Goal: Check status: Check status

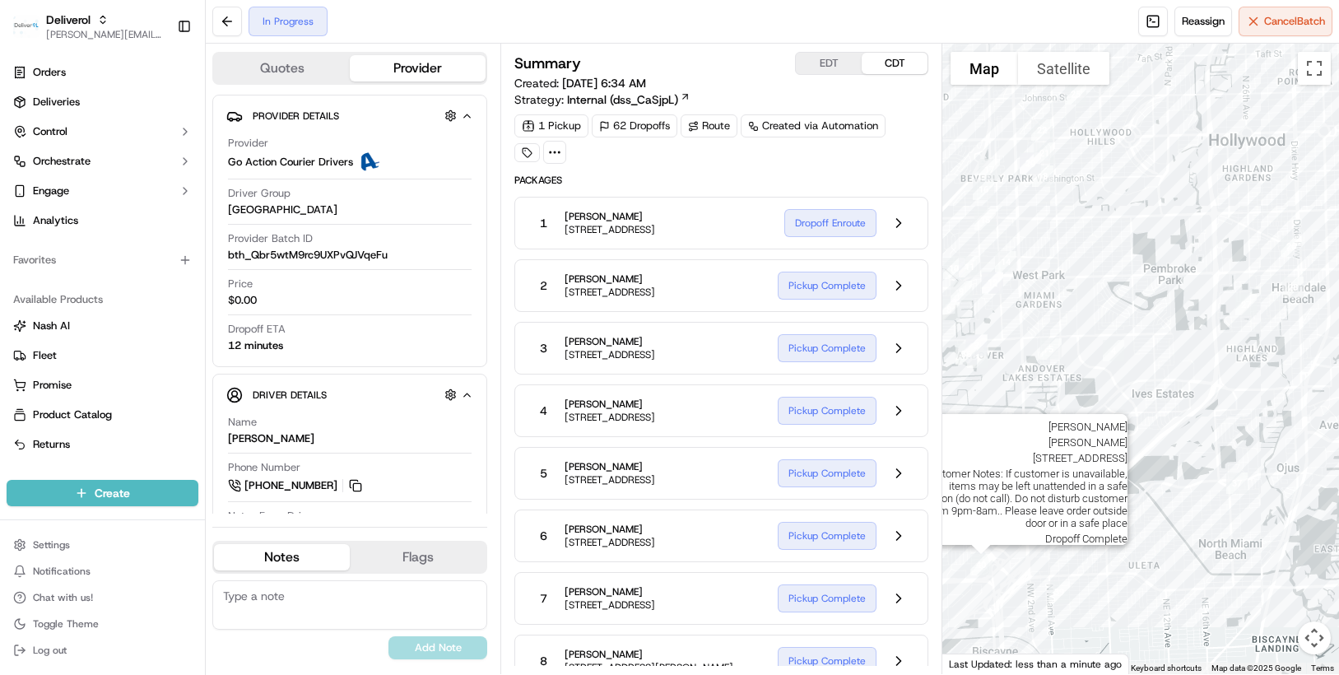
drag, startPoint x: 1192, startPoint y: 625, endPoint x: 1005, endPoint y: 527, distance: 211.2
click at [1005, 527] on div "First Name : [PERSON_NAME] Last Name : [PERSON_NAME] Address : [STREET_ADDRESS]…" at bounding box center [1140, 359] width 397 height 630
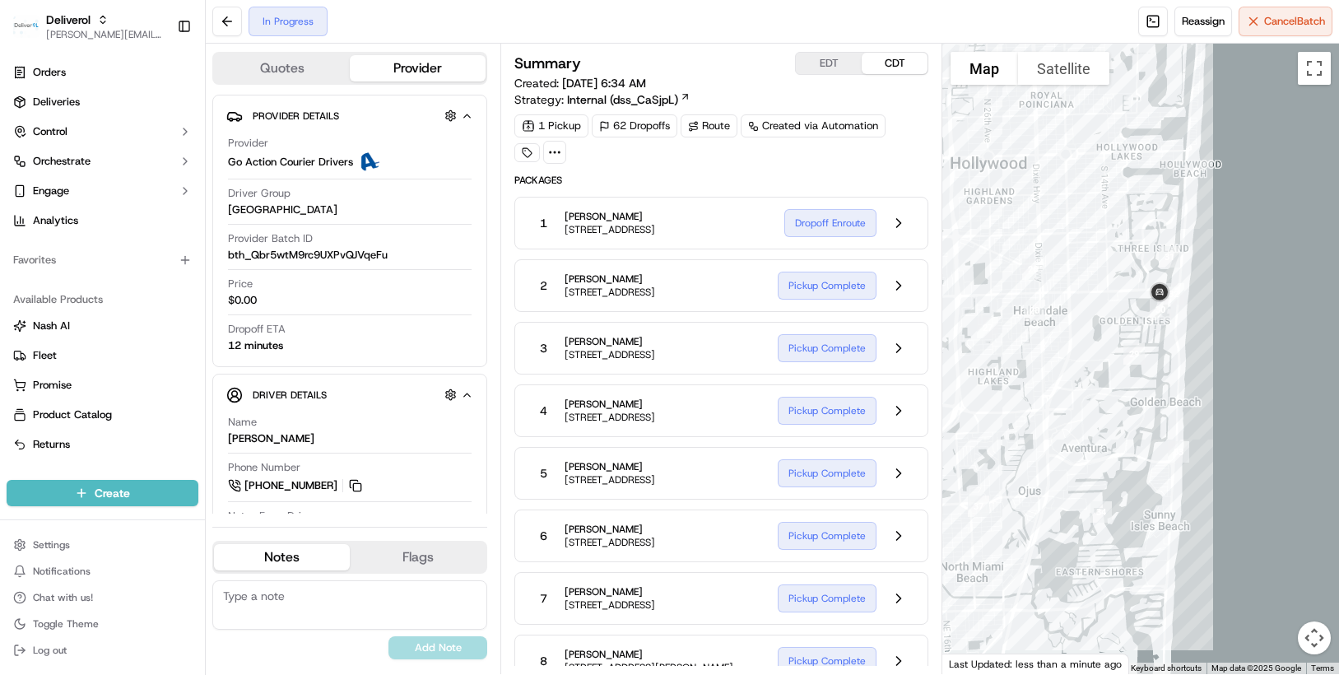
drag, startPoint x: 1233, startPoint y: 432, endPoint x: 1021, endPoint y: 444, distance: 211.8
click at [1019, 444] on div at bounding box center [1140, 359] width 397 height 630
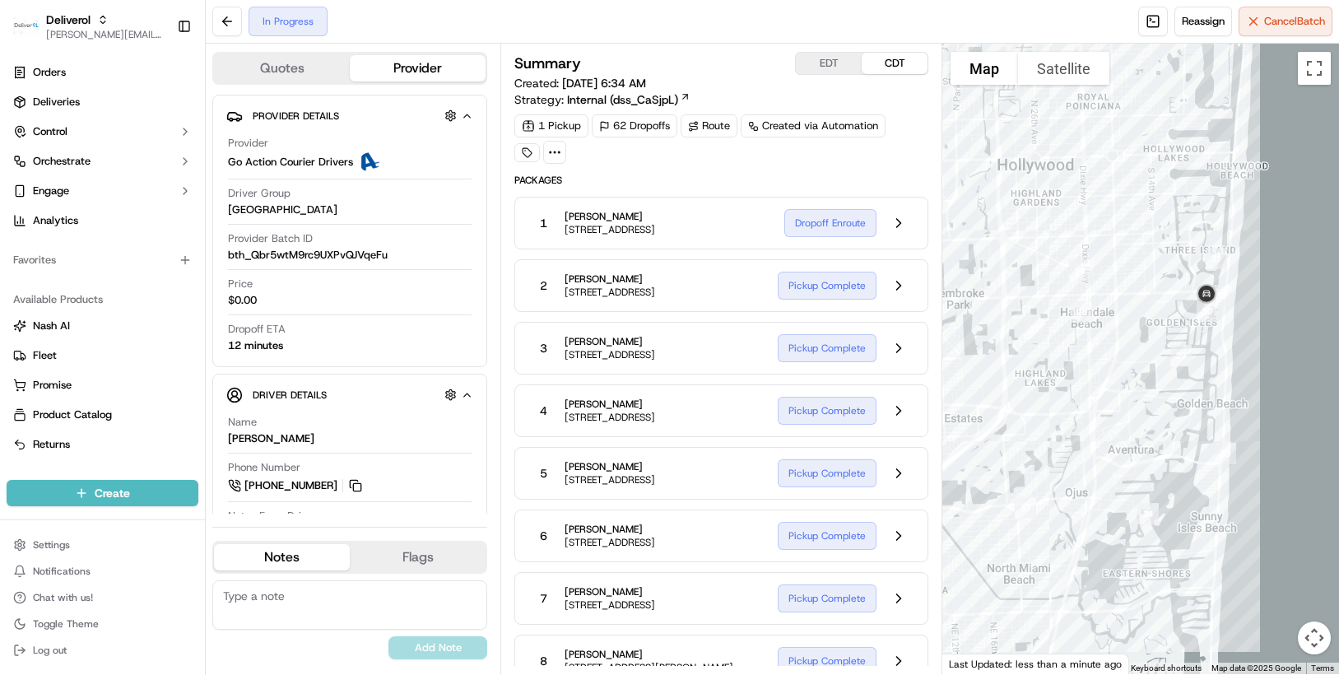
click at [1021, 444] on div at bounding box center [1140, 359] width 397 height 630
click at [1022, 444] on div at bounding box center [1140, 359] width 397 height 630
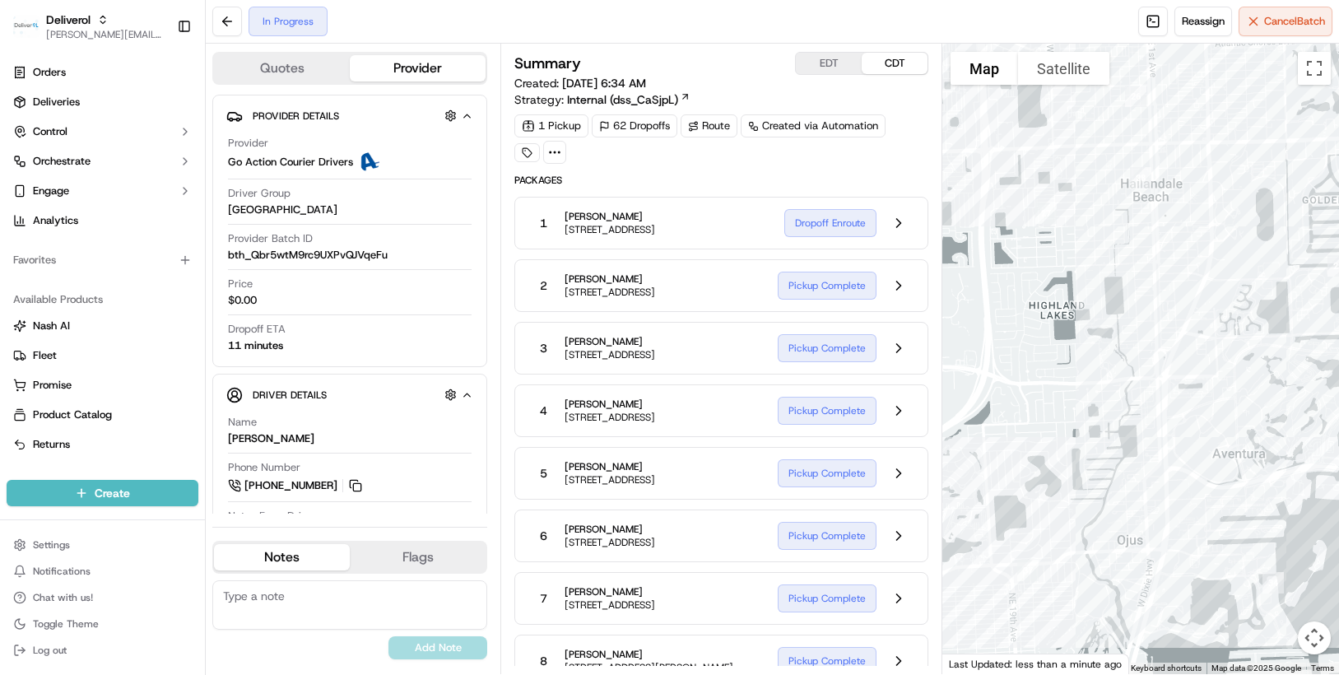
click at [1151, 440] on div at bounding box center [1140, 359] width 397 height 630
click at [1123, 444] on div at bounding box center [1140, 359] width 397 height 630
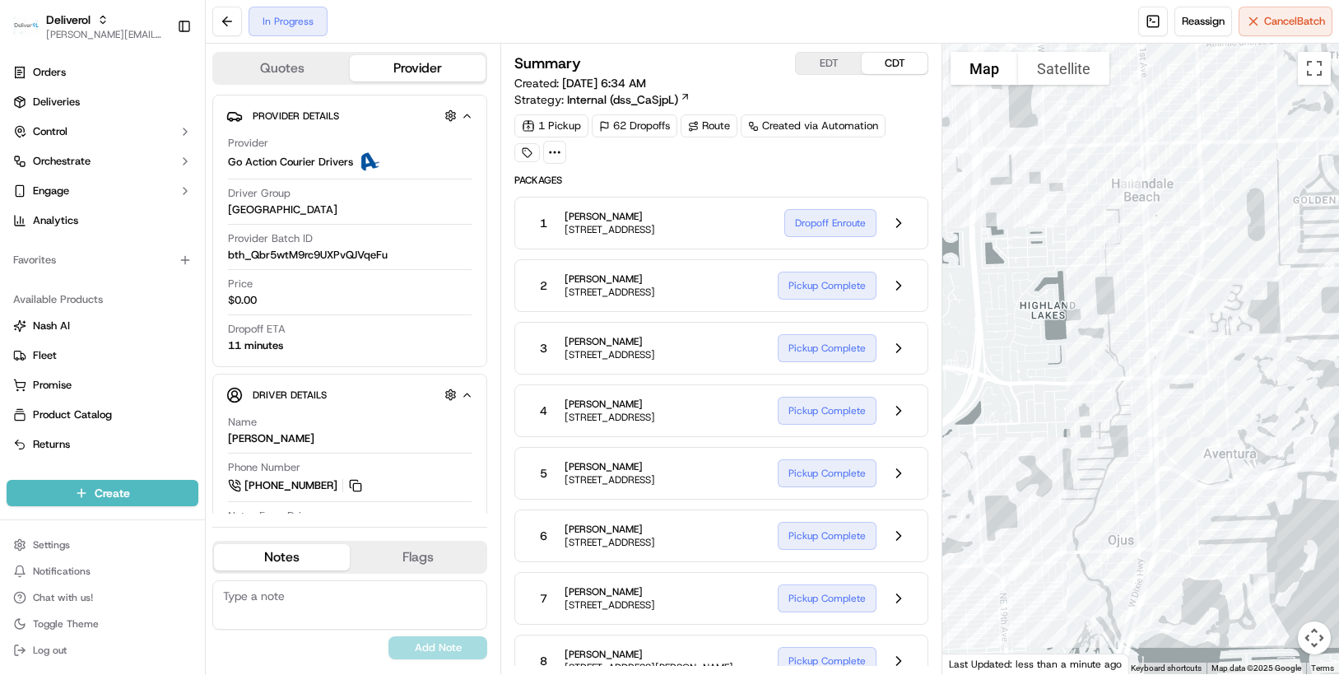
click at [1100, 446] on div at bounding box center [1140, 359] width 397 height 630
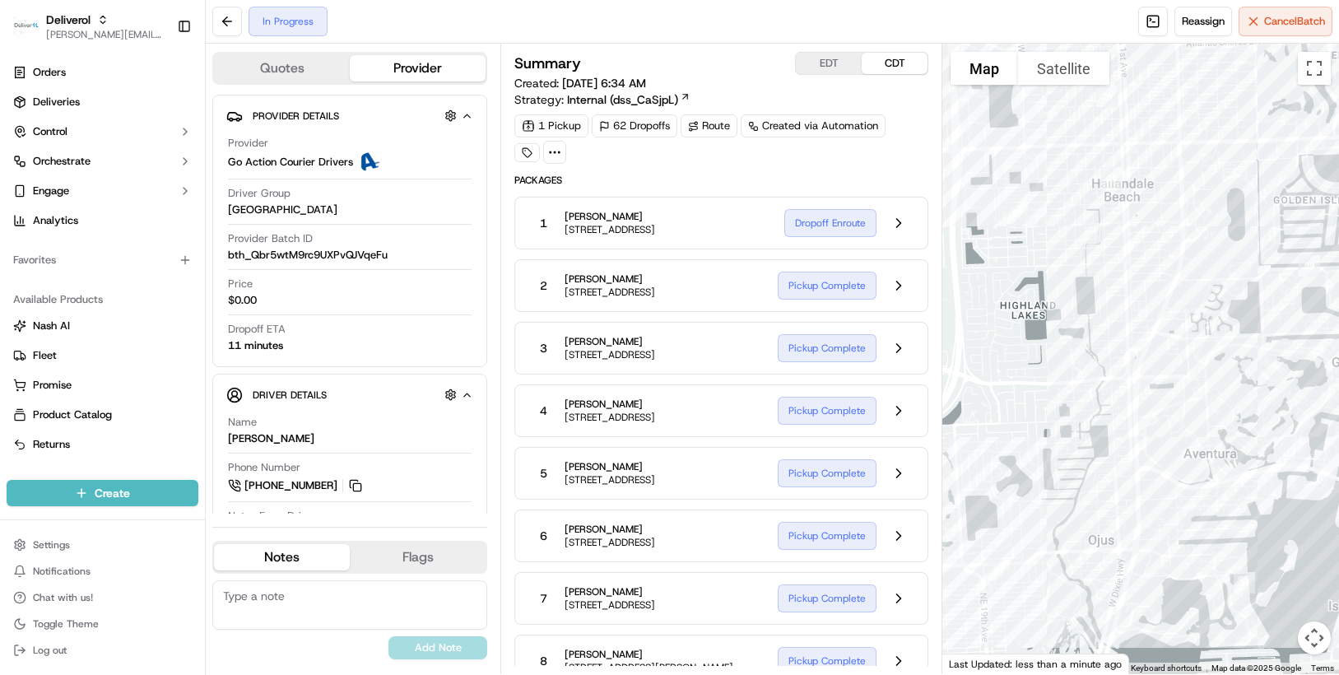
click at [979, 477] on div at bounding box center [1140, 359] width 397 height 630
drag, startPoint x: 1151, startPoint y: 358, endPoint x: 1106, endPoint y: 414, distance: 72.0
click at [1106, 414] on div at bounding box center [1140, 359] width 397 height 630
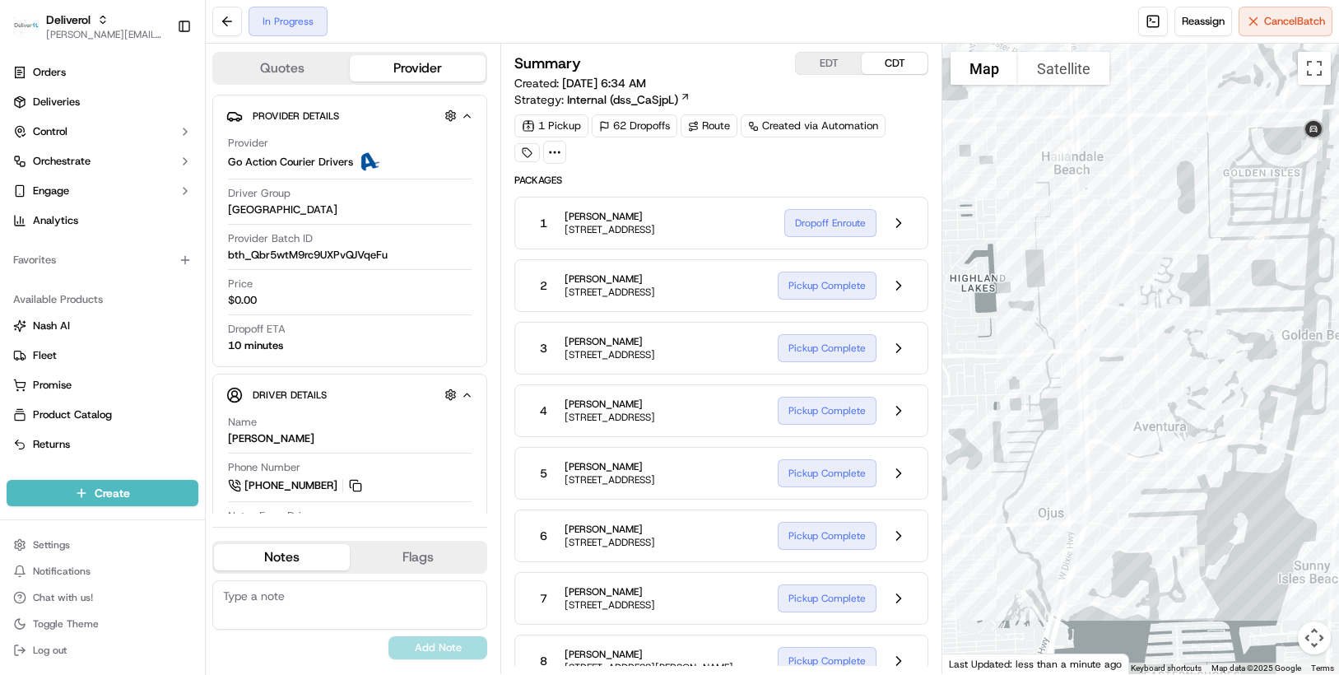
drag, startPoint x: 1093, startPoint y: 513, endPoint x: 1049, endPoint y: 503, distance: 44.7
click at [1047, 499] on div at bounding box center [1140, 359] width 397 height 630
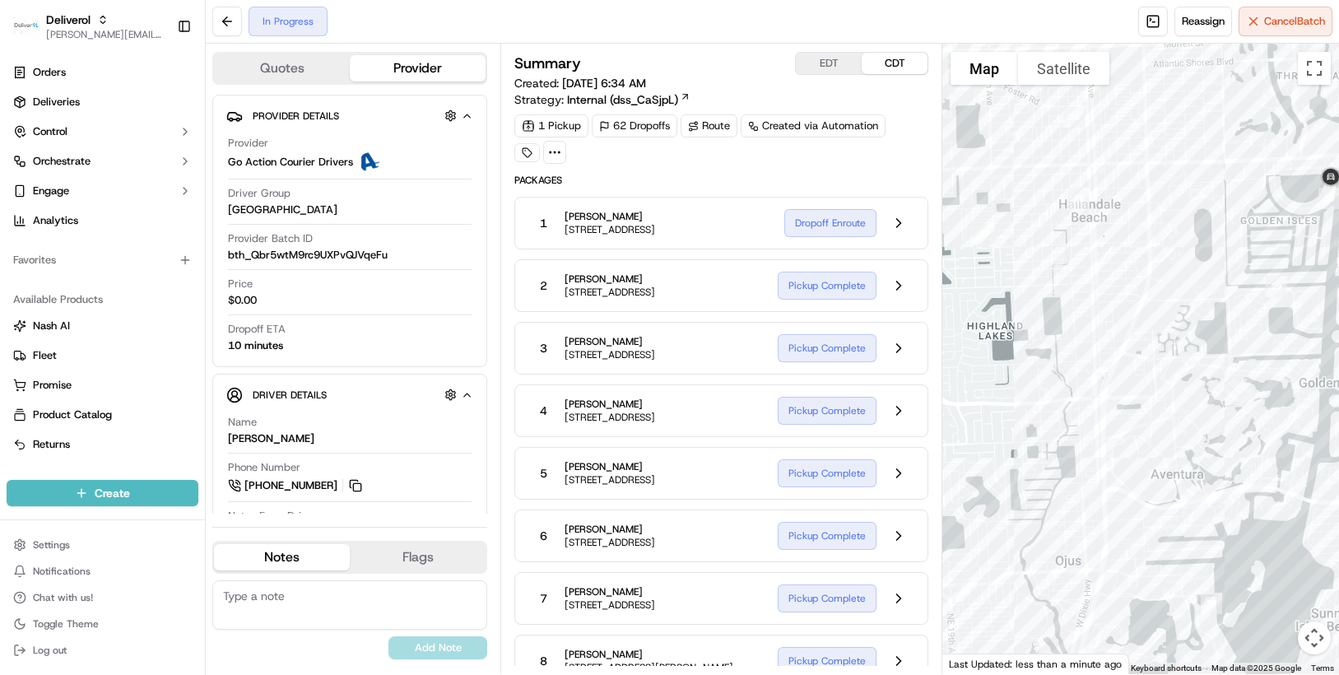
drag, startPoint x: 1049, startPoint y: 503, endPoint x: 1079, endPoint y: 562, distance: 66.2
click at [1068, 549] on div at bounding box center [1140, 359] width 397 height 630
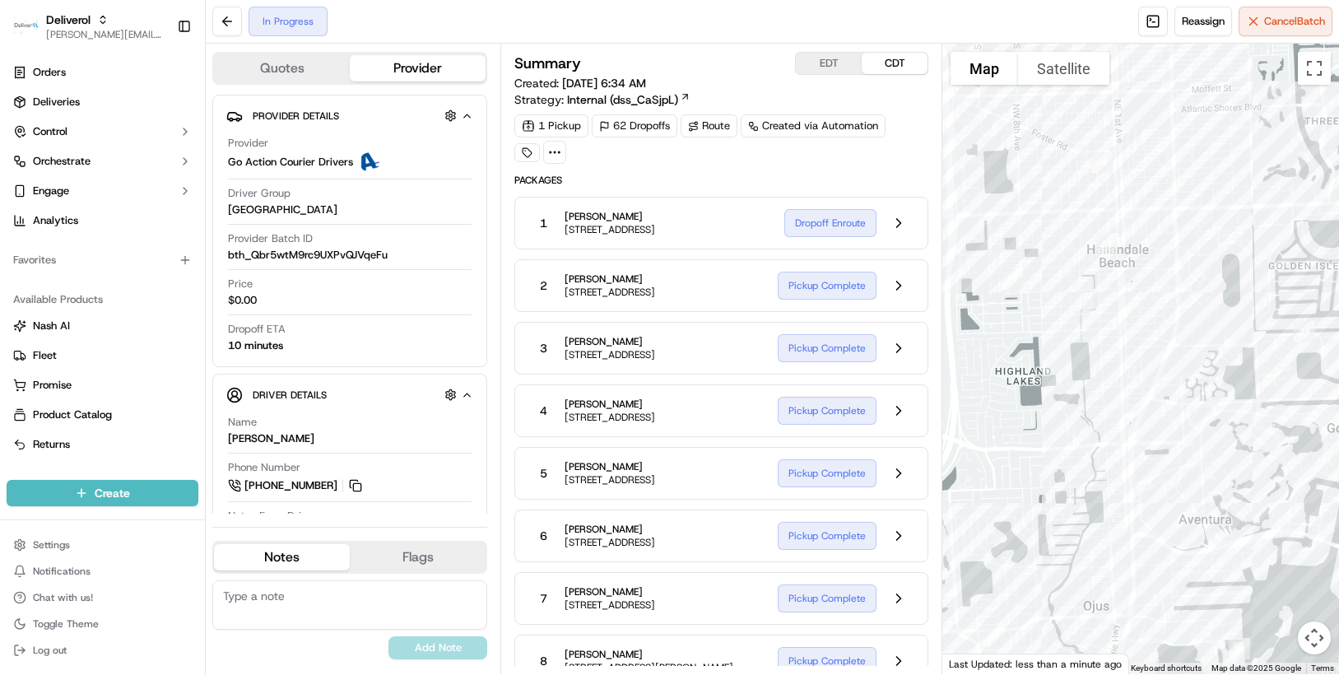
drag, startPoint x: 1079, startPoint y: 562, endPoint x: 1100, endPoint y: 598, distance: 42.1
click at [1096, 590] on div at bounding box center [1140, 359] width 397 height 630
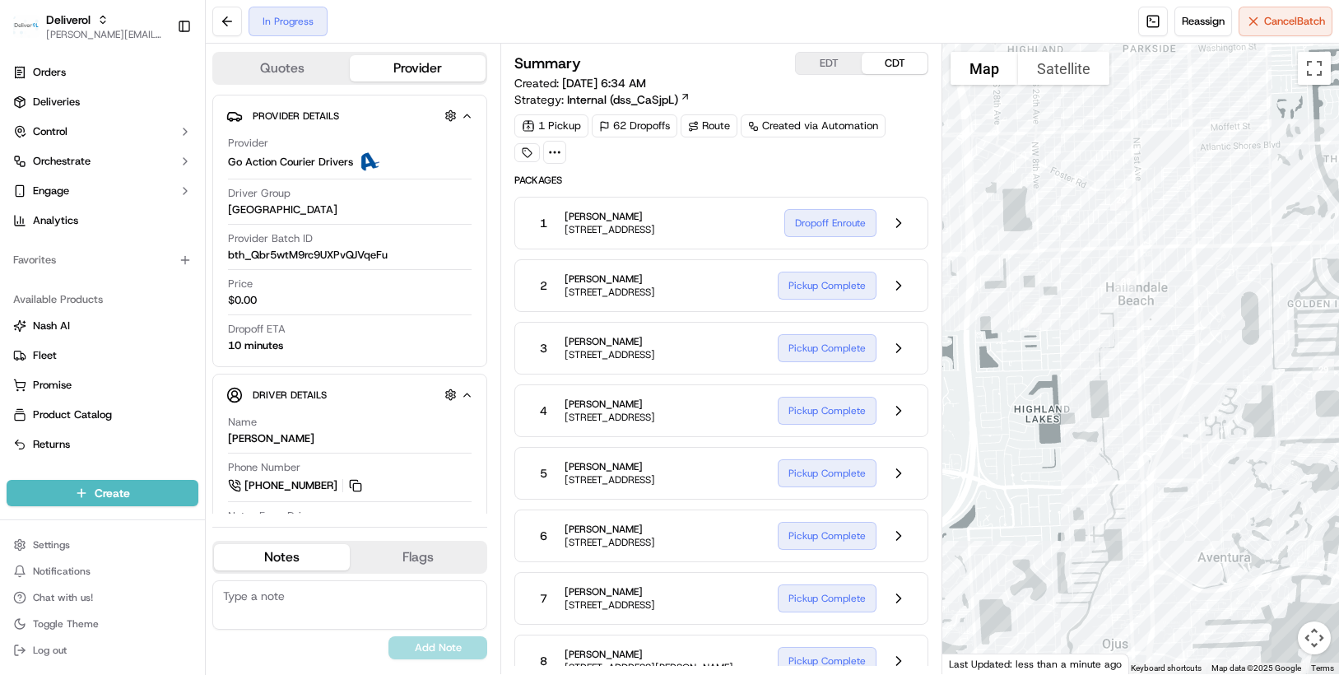
click at [1111, 621] on div at bounding box center [1140, 359] width 397 height 630
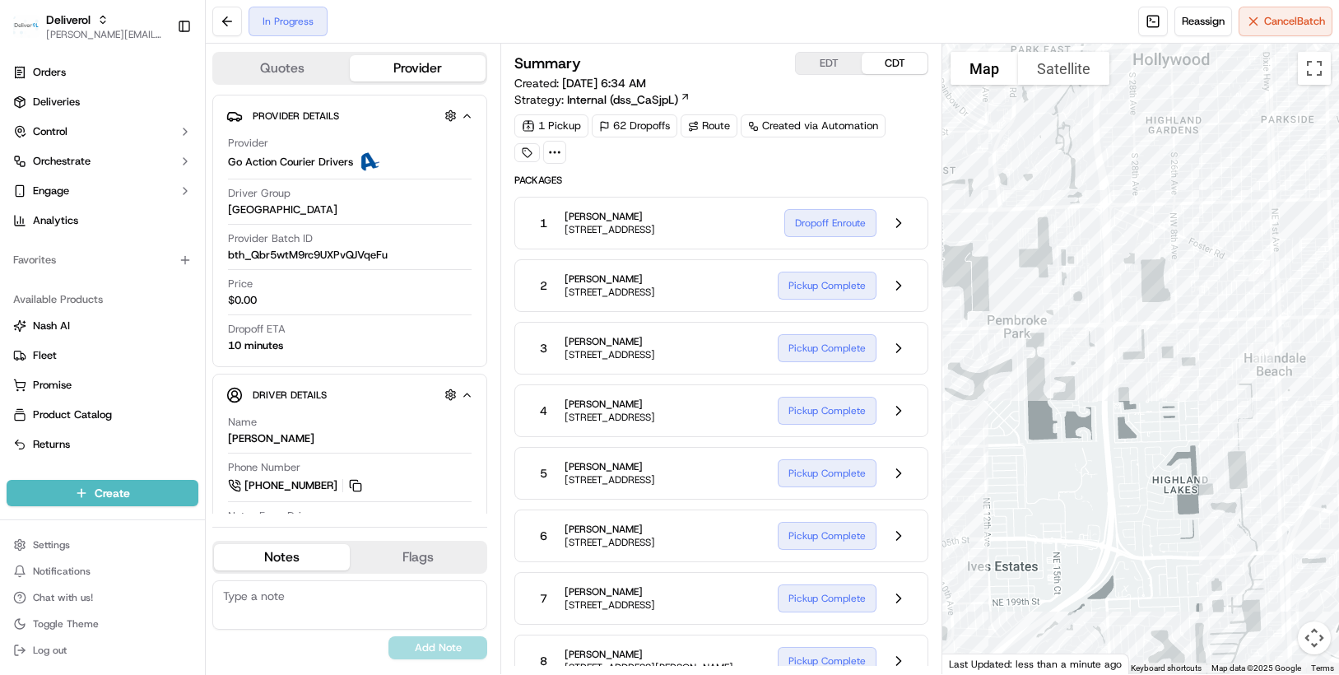
drag, startPoint x: 1011, startPoint y: 445, endPoint x: 1162, endPoint y: 521, distance: 168.5
click at [1162, 521] on div at bounding box center [1140, 359] width 397 height 630
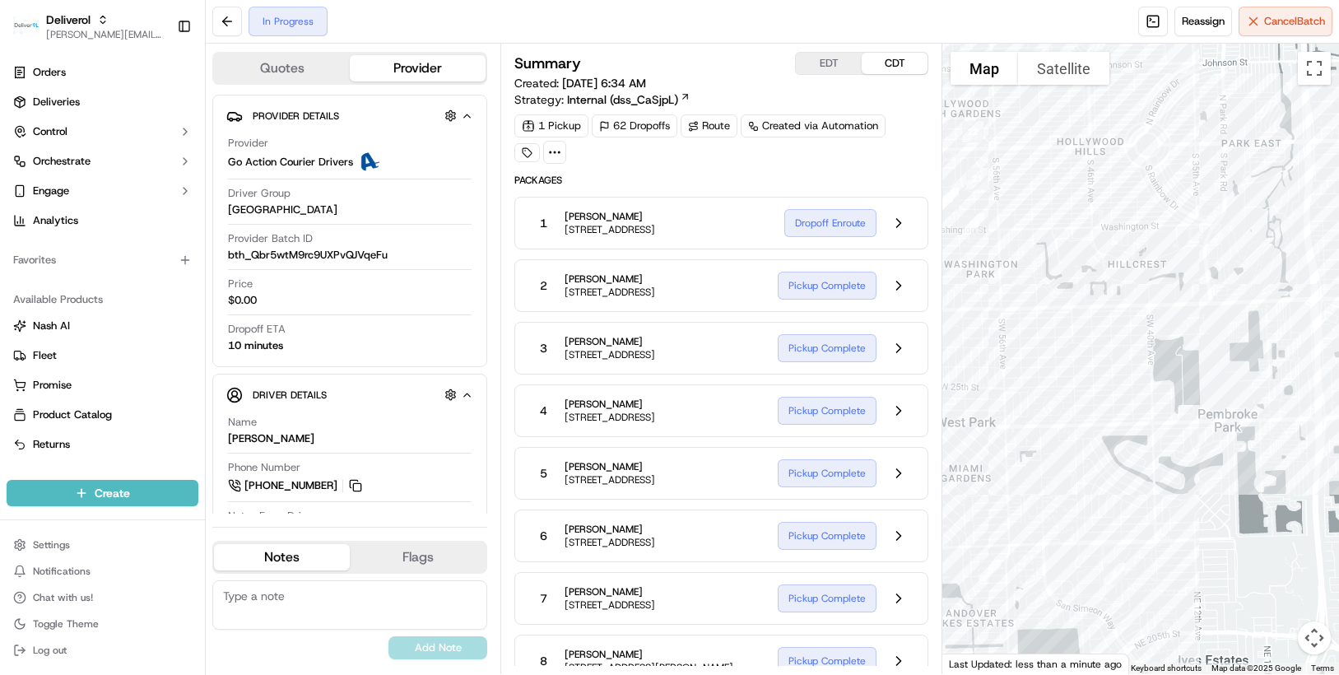
drag, startPoint x: 973, startPoint y: 519, endPoint x: 1180, endPoint y: 612, distance: 227.3
click at [1180, 612] on div at bounding box center [1140, 359] width 397 height 630
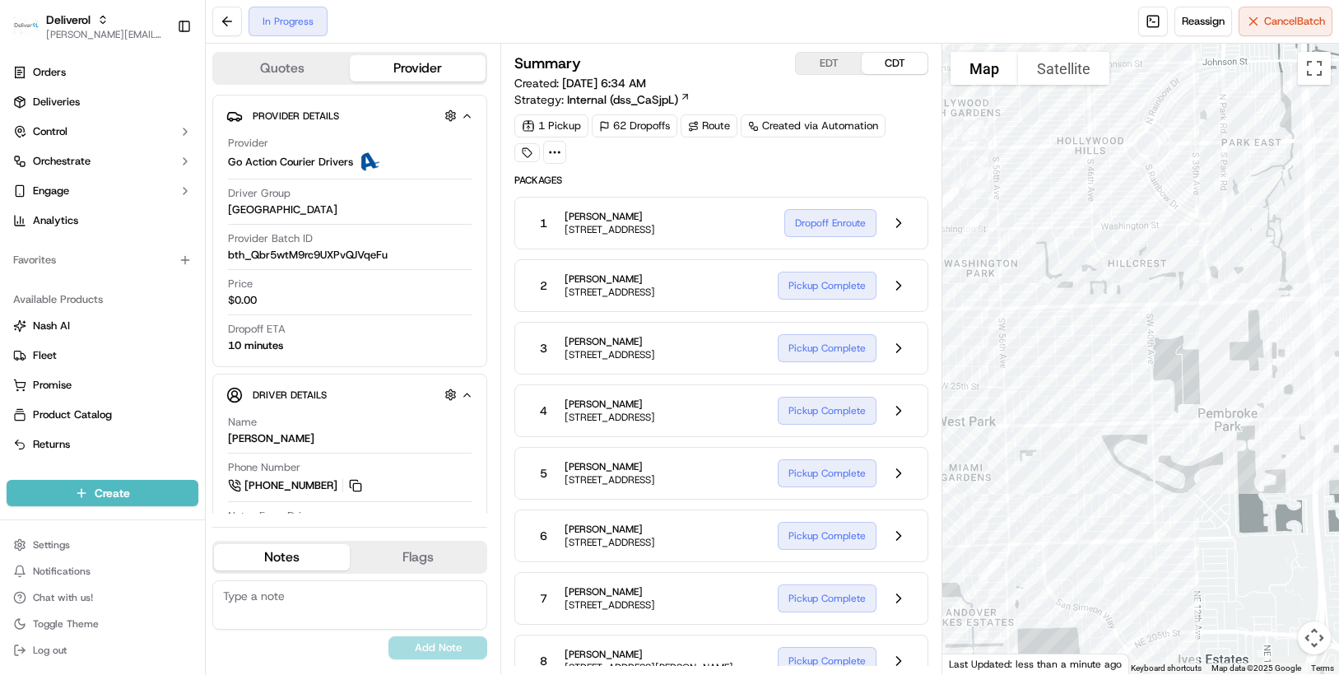
click at [1211, 598] on div at bounding box center [1140, 359] width 397 height 630
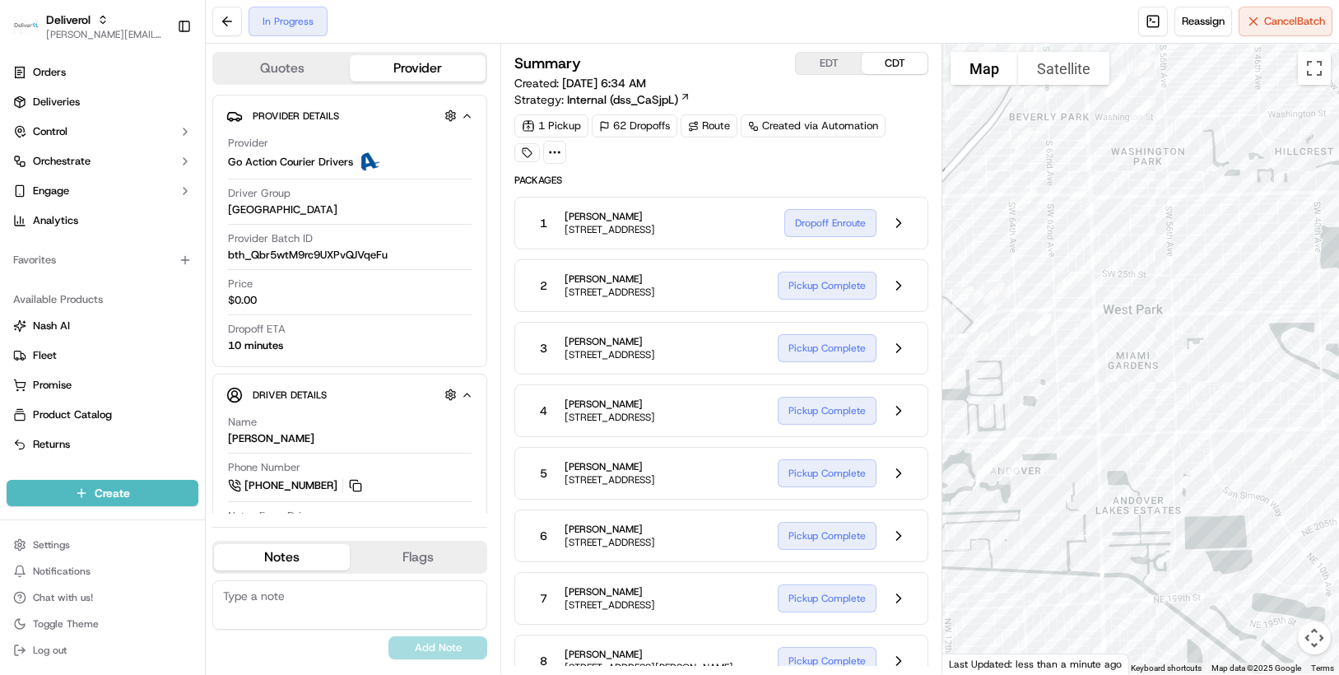
drag, startPoint x: 1034, startPoint y: 484, endPoint x: 1202, endPoint y: 370, distance: 202.7
click at [1202, 370] on div at bounding box center [1140, 359] width 397 height 630
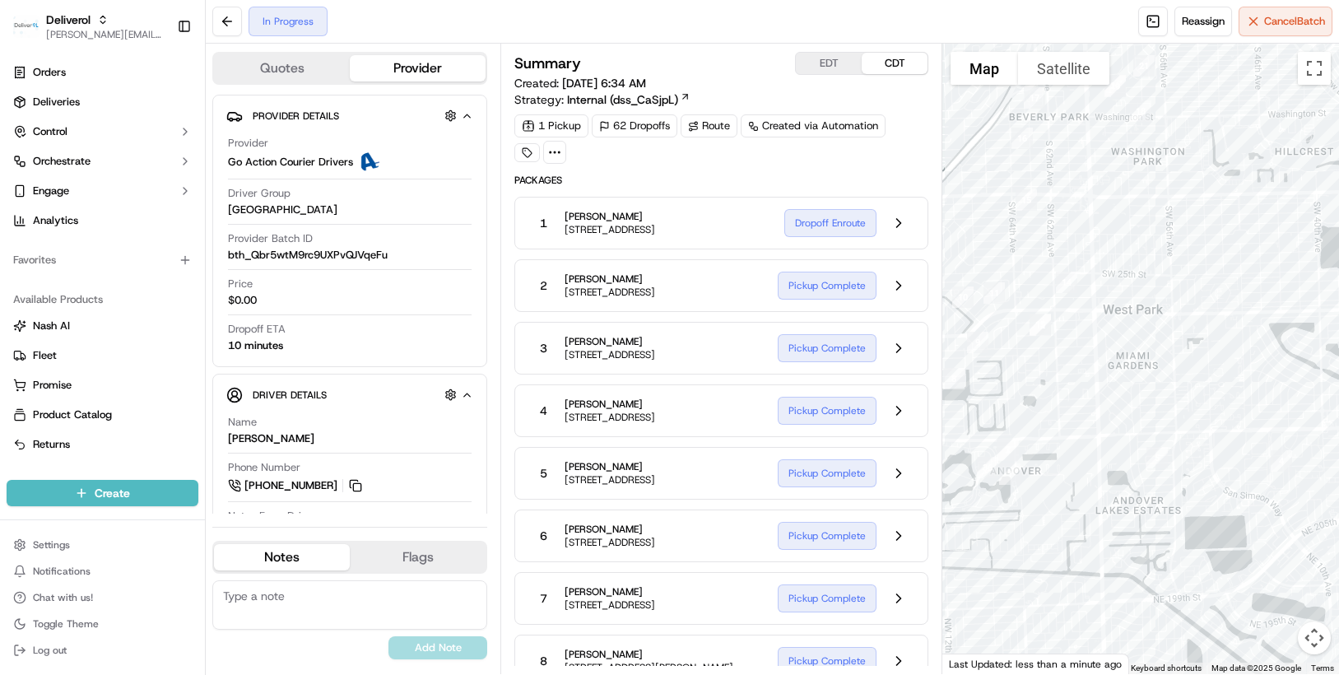
click at [1202, 370] on div at bounding box center [1140, 359] width 397 height 630
